Goal: Task Accomplishment & Management: Use online tool/utility

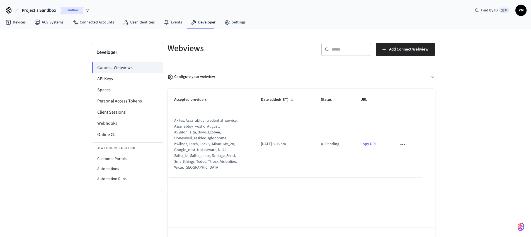
click at [400, 140] on icon "sticky table" at bounding box center [402, 143] width 7 height 7
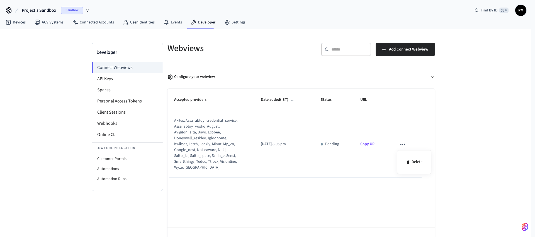
click at [283, 189] on div at bounding box center [267, 118] width 535 height 237
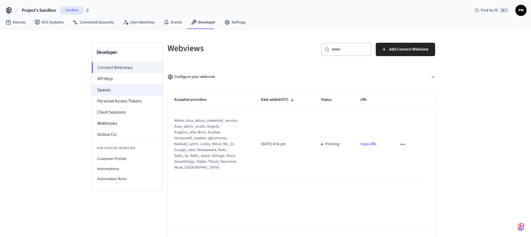
click at [114, 85] on li "Spaces" at bounding box center [127, 89] width 71 height 11
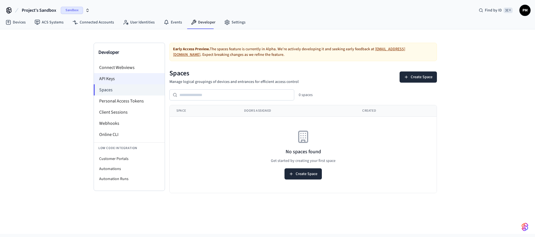
click at [115, 78] on li "API Keys" at bounding box center [129, 78] width 71 height 11
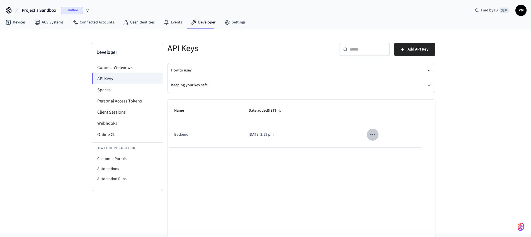
click at [373, 133] on icon "sticky table" at bounding box center [372, 134] width 7 height 7
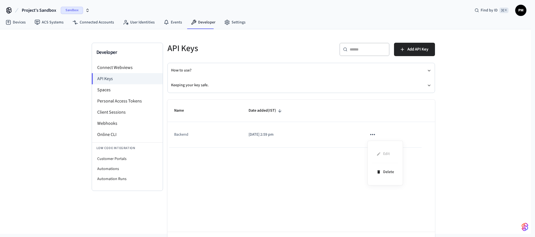
click at [274, 201] on div at bounding box center [267, 118] width 535 height 237
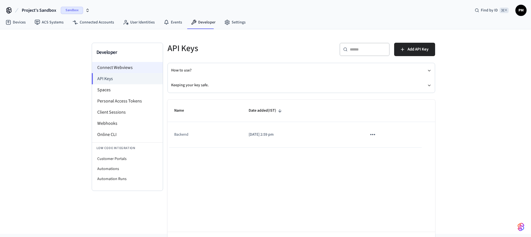
click at [114, 69] on li "Connect Webviews" at bounding box center [127, 67] width 71 height 11
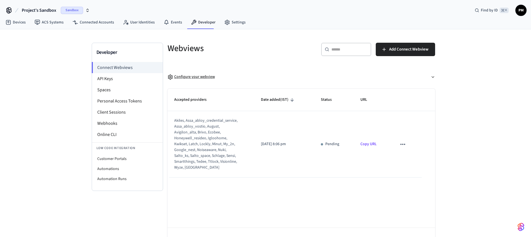
click at [198, 80] on button "Configure your webview" at bounding box center [300, 76] width 267 height 15
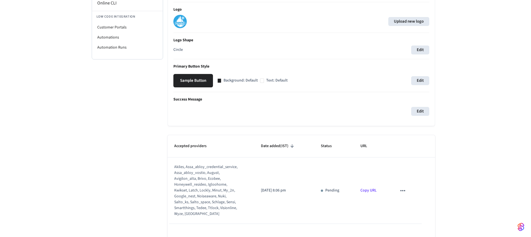
scroll to position [195, 0]
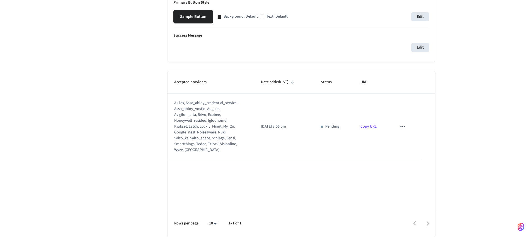
click at [373, 126] on link "Copy URL" at bounding box center [368, 126] width 16 height 6
